Goal: Browse casually

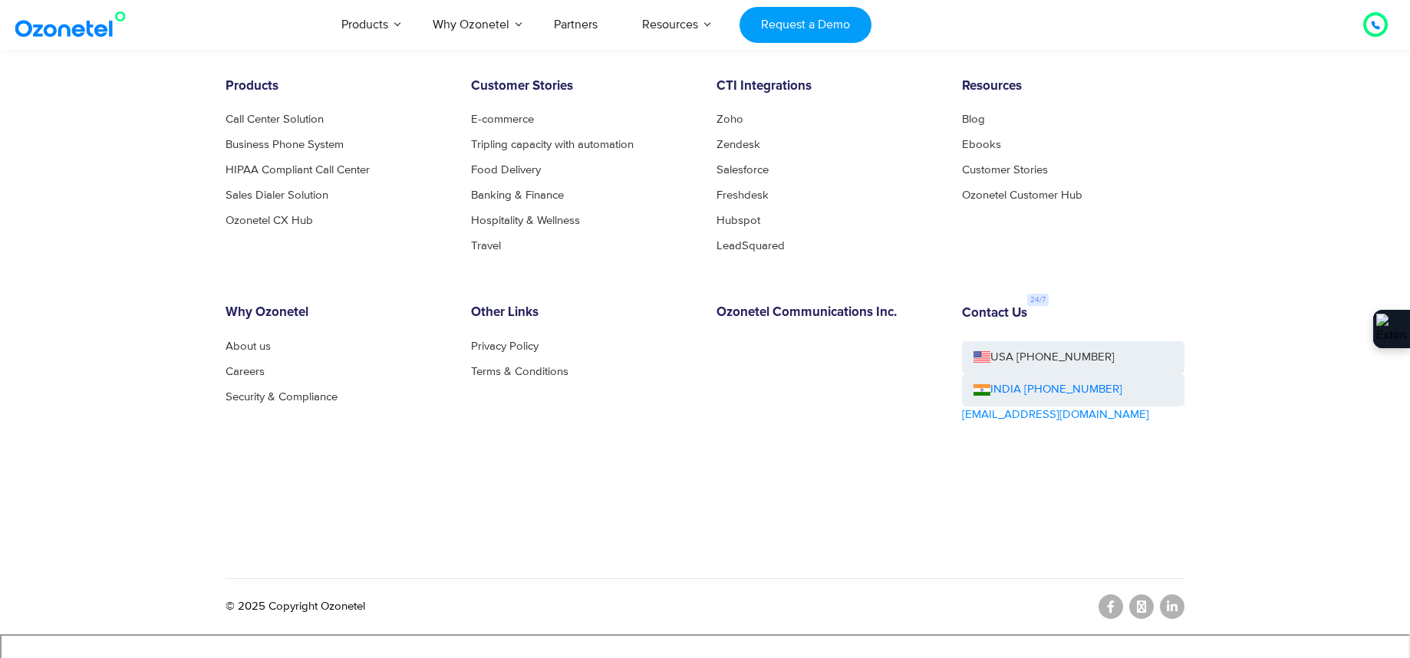
scroll to position [8363, 0]
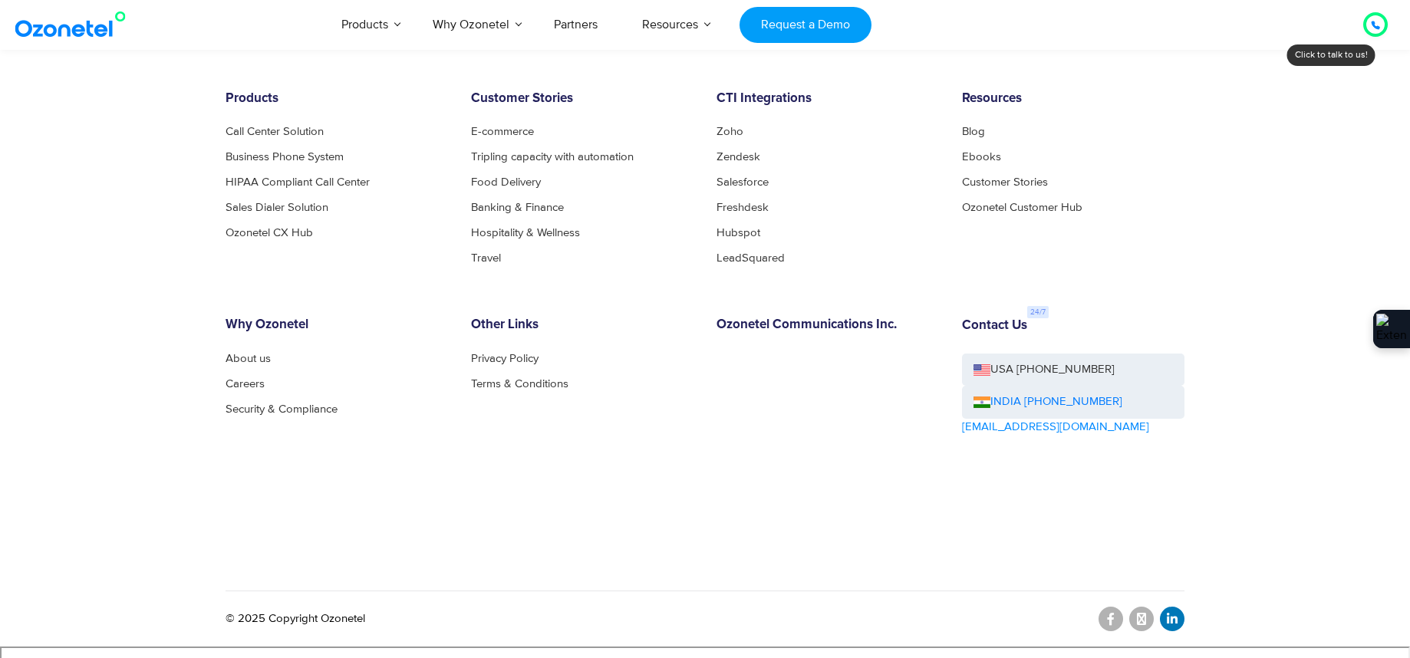
click at [1175, 625] on icon at bounding box center [1172, 619] width 11 height 12
